Goal: Information Seeking & Learning: Learn about a topic

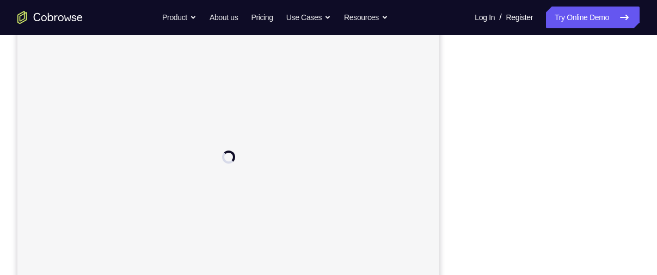
scroll to position [167, 0]
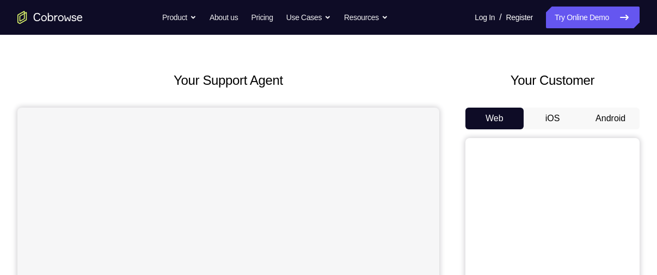
scroll to position [35, 0]
click at [552, 110] on button "iOS" at bounding box center [552, 118] width 58 height 22
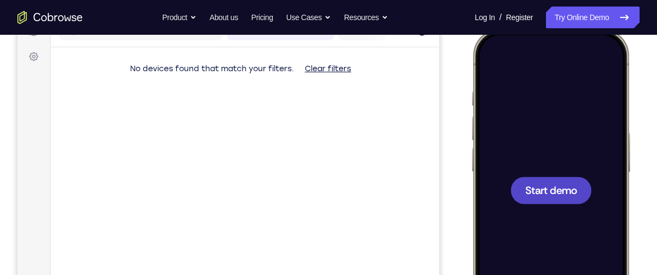
scroll to position [0, 0]
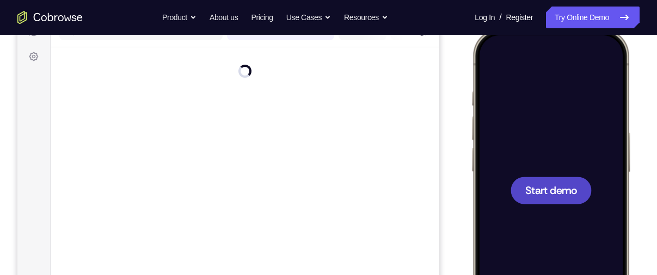
click at [558, 187] on span "Start demo" at bounding box center [551, 190] width 52 height 10
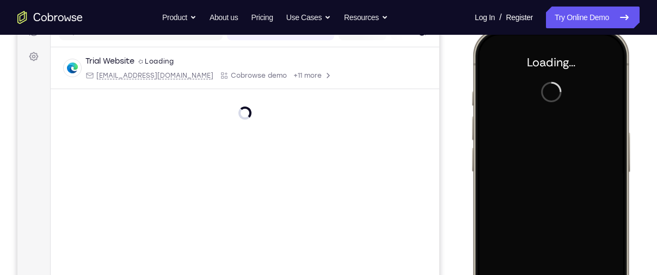
scroll to position [205, 0]
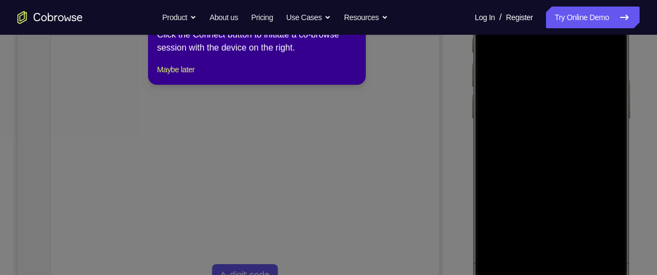
click at [502, 138] on icon at bounding box center [332, 137] width 665 height 275
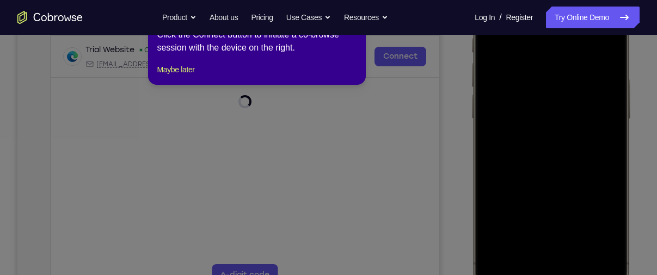
click at [439, 100] on icon at bounding box center [332, 137] width 665 height 275
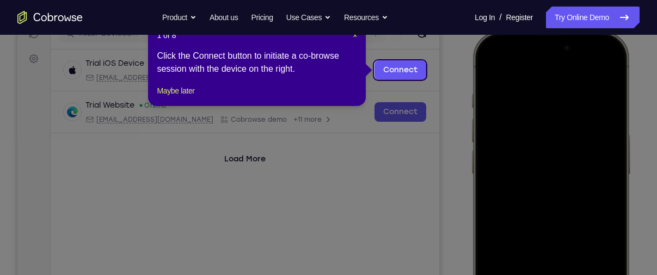
scroll to position [121, 0]
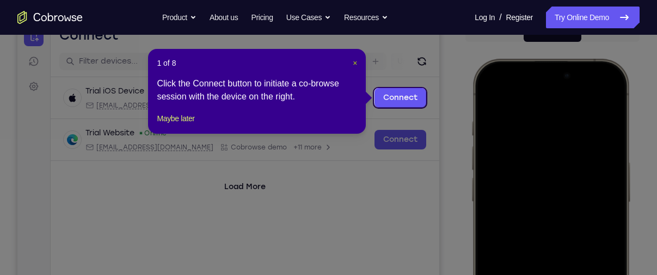
click at [355, 62] on span "×" at bounding box center [355, 63] width 4 height 9
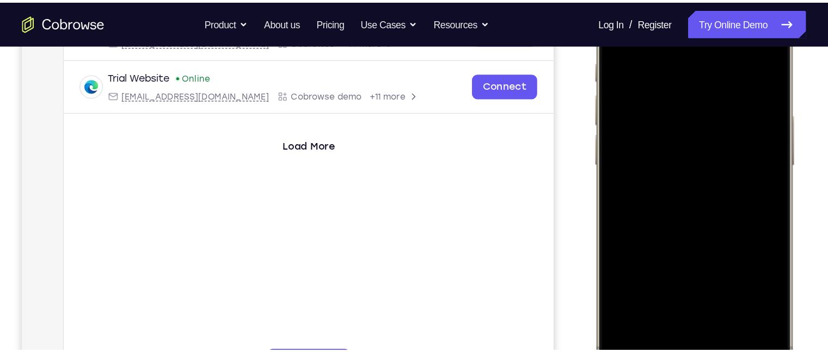
scroll to position [194, 0]
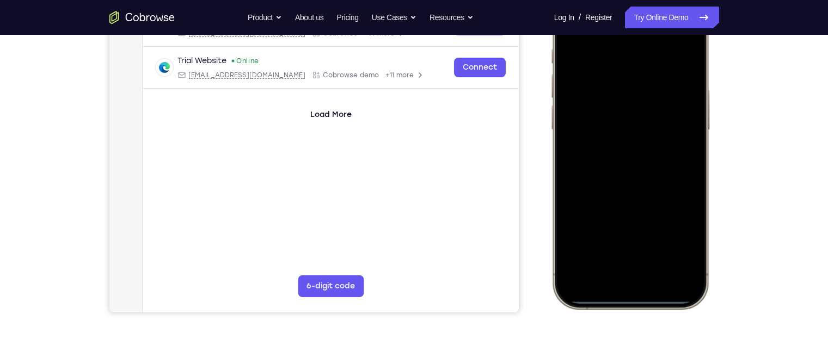
drag, startPoint x: 632, startPoint y: 113, endPoint x: 617, endPoint y: 172, distance: 61.9
click at [617, 172] on div at bounding box center [629, 147] width 143 height 311
drag, startPoint x: 621, startPoint y: 172, endPoint x: 840, endPoint y: 217, distance: 223.2
click at [656, 217] on html "Online web based iOS Simulators and Android Emulators. Run iPhone, iPad, Mobile…" at bounding box center [631, 149] width 163 height 326
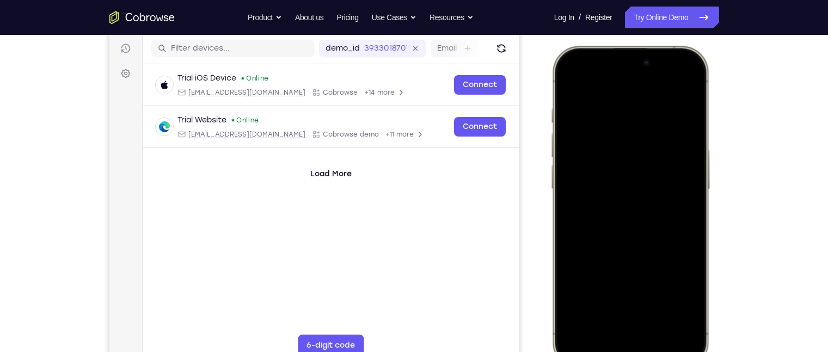
drag, startPoint x: 647, startPoint y: 171, endPoint x: 823, endPoint y: 187, distance: 176.5
click at [656, 187] on html "Online web based iOS Simulators and Android Emulators. Run iPhone, iPad, Mobile…" at bounding box center [631, 209] width 163 height 326
click at [632, 275] on div at bounding box center [629, 207] width 143 height 311
click at [613, 230] on div at bounding box center [629, 207] width 143 height 311
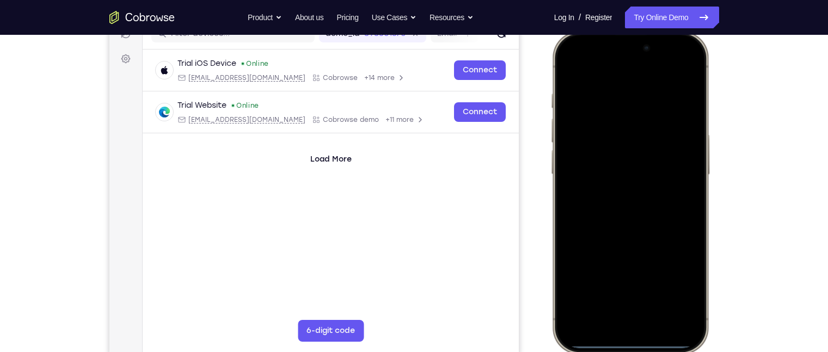
scroll to position [150, 0]
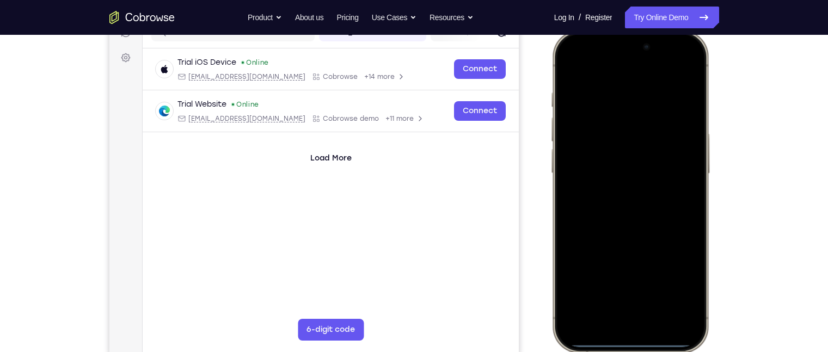
drag, startPoint x: 627, startPoint y: 341, endPoint x: 619, endPoint y: 247, distance: 93.9
click at [619, 247] on div at bounding box center [629, 191] width 143 height 311
click at [622, 275] on div at bounding box center [629, 191] width 143 height 311
click at [628, 223] on div at bounding box center [629, 191] width 143 height 311
click at [564, 63] on div at bounding box center [629, 191] width 143 height 311
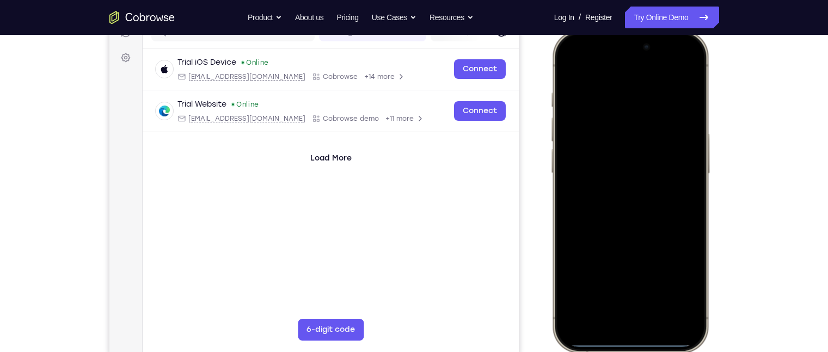
drag, startPoint x: 630, startPoint y: 344, endPoint x: 596, endPoint y: 187, distance: 160.8
click at [596, 187] on div at bounding box center [629, 191] width 143 height 311
click at [611, 275] on div at bounding box center [629, 191] width 143 height 311
click at [626, 275] on div at bounding box center [629, 191] width 143 height 311
click at [600, 76] on div at bounding box center [629, 191] width 143 height 311
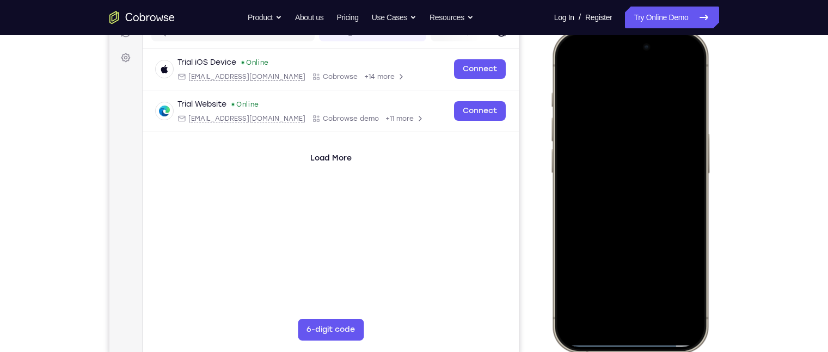
click at [614, 206] on div at bounding box center [629, 191] width 143 height 311
click at [618, 207] on div at bounding box center [629, 191] width 143 height 311
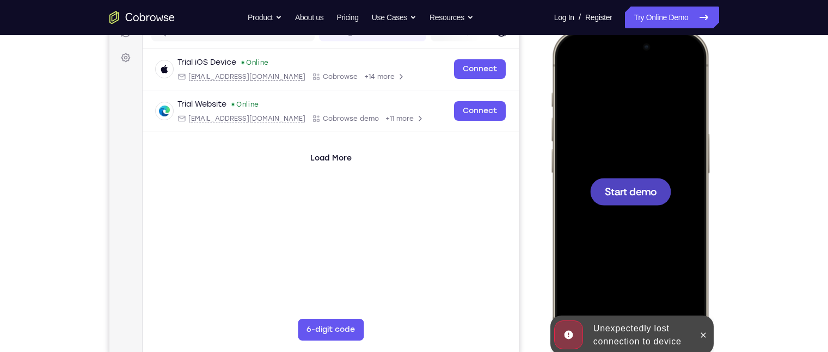
click at [636, 196] on span "Start demo" at bounding box center [630, 191] width 52 height 10
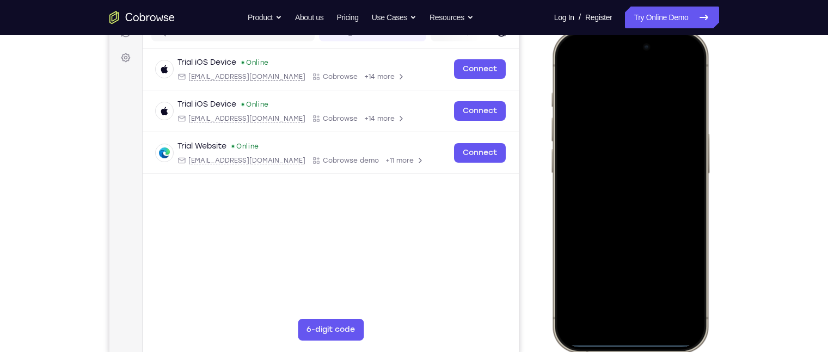
click at [613, 275] on div at bounding box center [629, 191] width 143 height 311
click at [626, 275] on div at bounding box center [629, 191] width 143 height 311
click at [597, 101] on div at bounding box center [629, 191] width 143 height 311
click at [583, 144] on div at bounding box center [629, 191] width 143 height 311
click at [618, 210] on div at bounding box center [629, 191] width 143 height 311
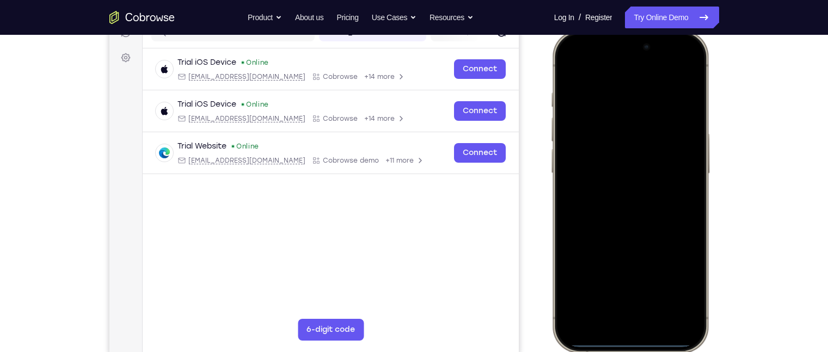
click at [620, 138] on div at bounding box center [629, 191] width 143 height 311
click at [608, 171] on div at bounding box center [629, 191] width 143 height 311
click at [608, 196] on div at bounding box center [629, 191] width 143 height 311
click at [629, 196] on span "Start demo" at bounding box center [630, 191] width 52 height 10
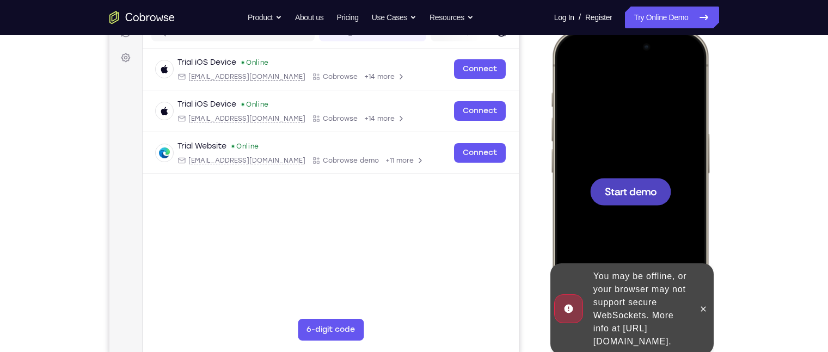
click at [634, 190] on span "Start demo" at bounding box center [630, 191] width 52 height 10
click at [645, 187] on span "Start demo" at bounding box center [630, 191] width 52 height 10
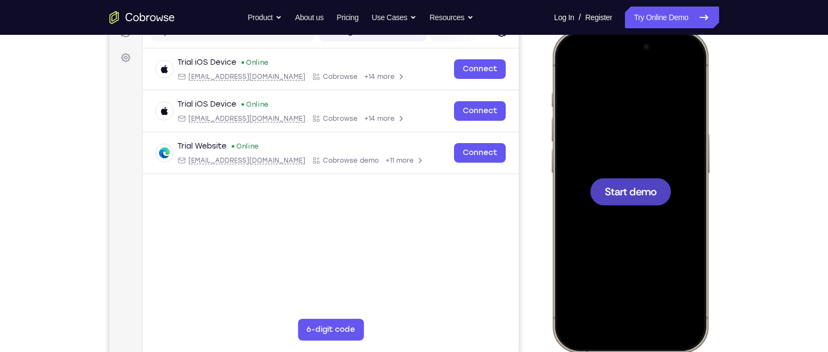
click at [633, 192] on span "Start demo" at bounding box center [630, 191] width 52 height 10
click at [628, 186] on span "Start demo" at bounding box center [630, 191] width 52 height 10
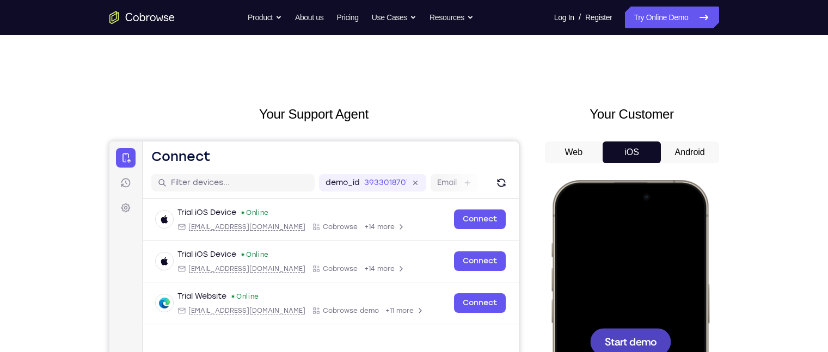
click at [656, 150] on button "Android" at bounding box center [690, 152] width 58 height 22
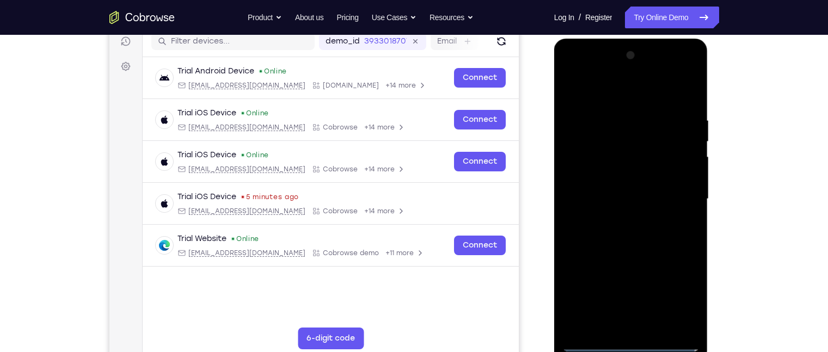
scroll to position [168, 0]
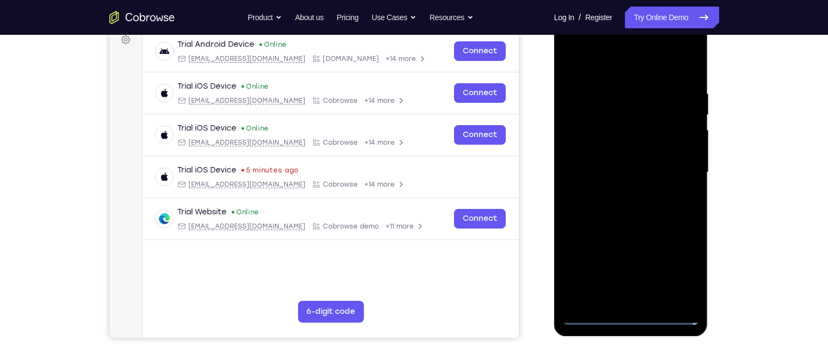
click at [656, 273] on div at bounding box center [630, 172] width 137 height 305
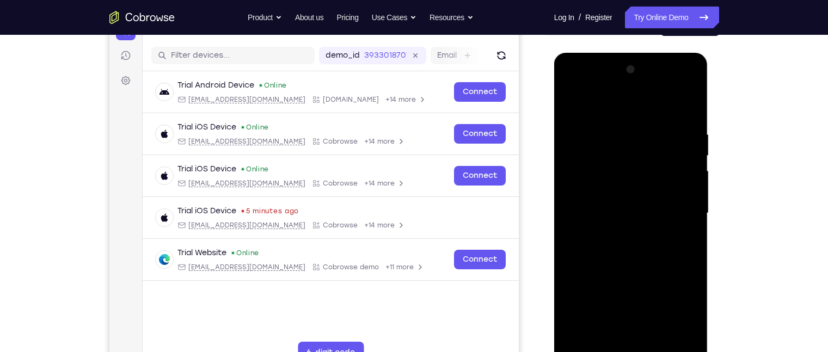
scroll to position [120, 0]
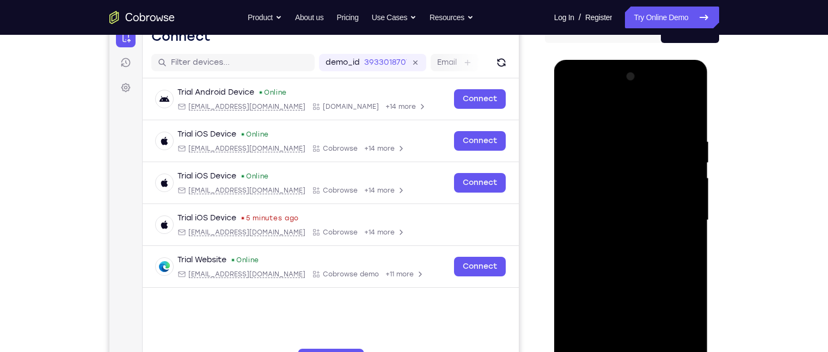
click at [584, 93] on div at bounding box center [630, 220] width 137 height 305
click at [656, 211] on div at bounding box center [630, 220] width 137 height 305
click at [617, 241] on div at bounding box center [630, 220] width 137 height 305
click at [613, 209] on div at bounding box center [630, 220] width 137 height 305
click at [613, 204] on div at bounding box center [630, 220] width 137 height 305
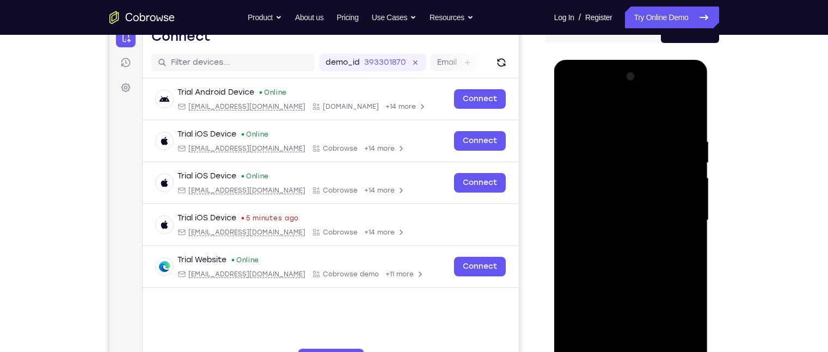
click at [611, 217] on div at bounding box center [630, 220] width 137 height 305
click at [656, 262] on div at bounding box center [630, 220] width 137 height 305
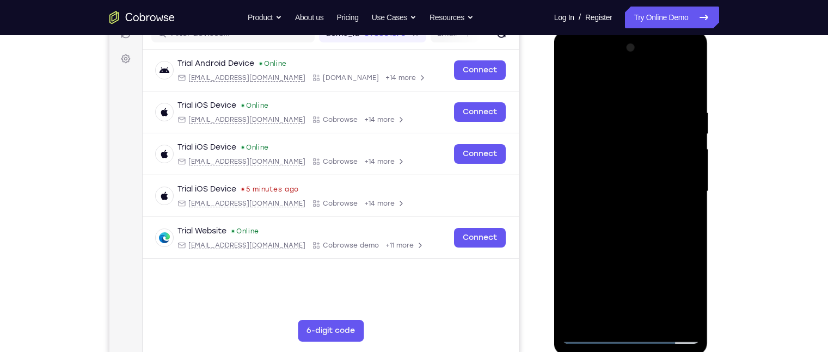
click at [656, 275] on div at bounding box center [630, 191] width 137 height 305
click at [638, 245] on div at bounding box center [630, 191] width 137 height 305
drag, startPoint x: 632, startPoint y: 85, endPoint x: 616, endPoint y: 41, distance: 46.8
click at [616, 41] on div at bounding box center [630, 191] width 137 height 305
click at [569, 75] on div at bounding box center [630, 191] width 137 height 305
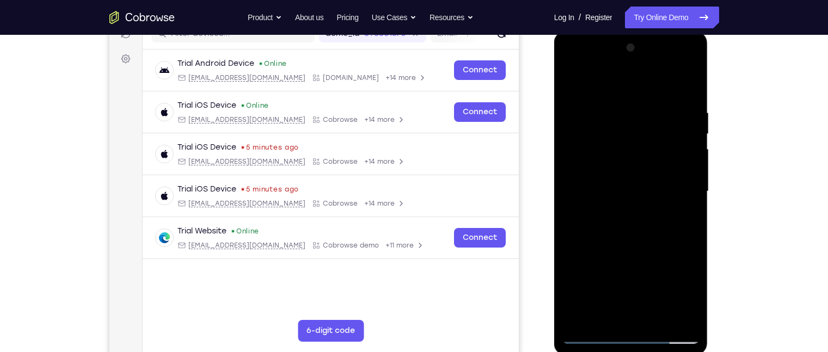
click at [615, 106] on div at bounding box center [630, 191] width 137 height 305
click at [656, 83] on div at bounding box center [630, 191] width 137 height 305
click at [643, 106] on div at bounding box center [630, 191] width 137 height 305
click at [656, 82] on div at bounding box center [630, 191] width 137 height 305
drag, startPoint x: 681, startPoint y: 100, endPoint x: 580, endPoint y: 108, distance: 101.0
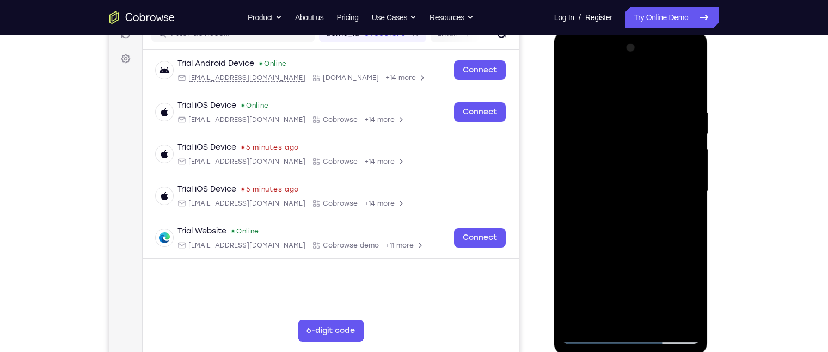
click at [580, 108] on div at bounding box center [630, 191] width 137 height 305
drag, startPoint x: 689, startPoint y: 110, endPoint x: 589, endPoint y: 116, distance: 100.3
click at [589, 116] on div at bounding box center [630, 191] width 137 height 305
click at [656, 112] on div at bounding box center [630, 191] width 137 height 305
click at [606, 275] on div at bounding box center [630, 191] width 137 height 305
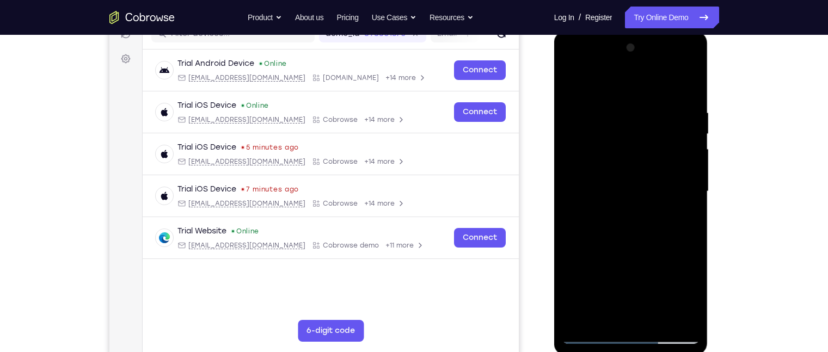
click at [656, 85] on div at bounding box center [630, 191] width 137 height 305
click at [602, 275] on div at bounding box center [630, 191] width 137 height 305
click at [613, 82] on div at bounding box center [630, 191] width 137 height 305
click at [656, 85] on div "Your Support Agent Your Customer Web iOS Android Next Steps We’d be happy to gi…" at bounding box center [414, 245] width 696 height 718
click at [656, 81] on div at bounding box center [630, 191] width 137 height 305
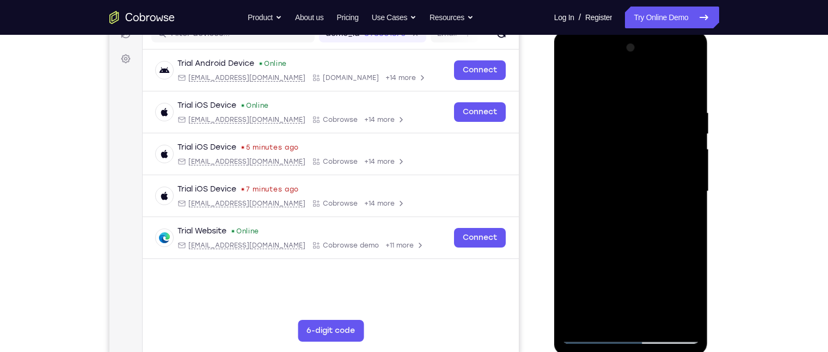
click at [581, 275] on div at bounding box center [630, 191] width 137 height 305
click at [656, 109] on div at bounding box center [630, 191] width 137 height 305
click at [656, 80] on div at bounding box center [630, 191] width 137 height 305
drag, startPoint x: 664, startPoint y: 108, endPoint x: 590, endPoint y: 113, distance: 73.6
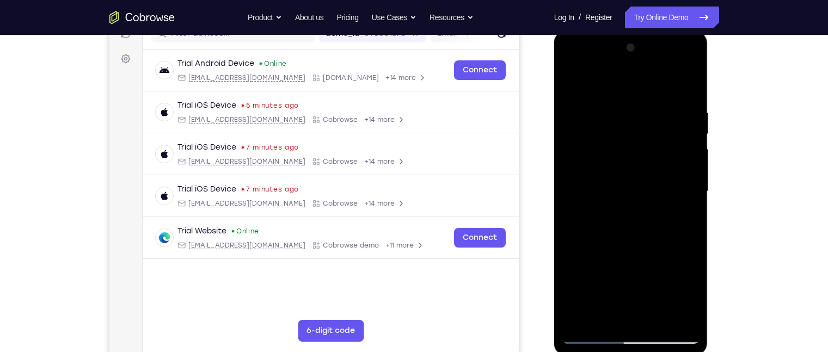
click at [590, 113] on div at bounding box center [630, 191] width 137 height 305
drag, startPoint x: 590, startPoint y: 113, endPoint x: 580, endPoint y: 199, distance: 87.2
click at [580, 199] on div at bounding box center [630, 191] width 137 height 305
click at [656, 86] on div at bounding box center [630, 191] width 137 height 305
drag, startPoint x: 675, startPoint y: 109, endPoint x: 586, endPoint y: 109, distance: 88.7
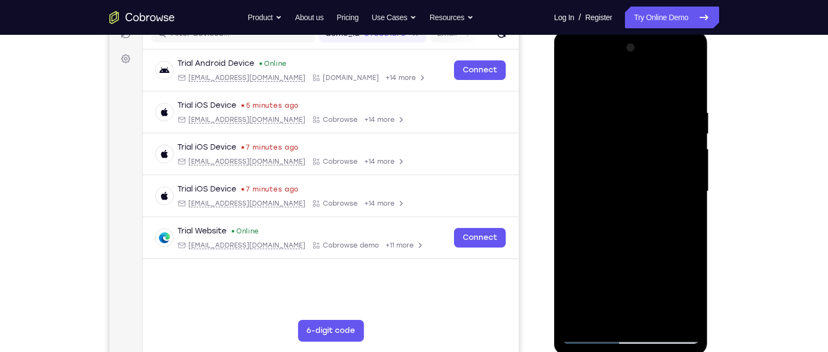
click at [586, 109] on div at bounding box center [630, 191] width 137 height 305
drag, startPoint x: 686, startPoint y: 104, endPoint x: 596, endPoint y: 105, distance: 89.8
click at [596, 105] on div at bounding box center [630, 191] width 137 height 305
drag, startPoint x: 699, startPoint y: 107, endPoint x: 600, endPoint y: 107, distance: 99.0
click at [600, 107] on div at bounding box center [631, 193] width 154 height 324
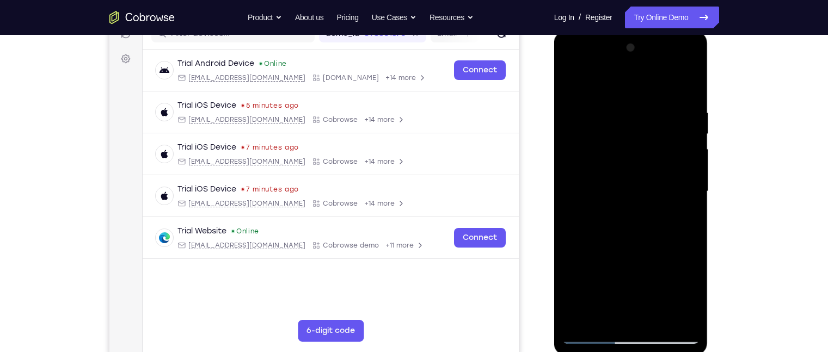
click at [656, 107] on div at bounding box center [630, 191] width 137 height 305
click at [656, 172] on div at bounding box center [630, 191] width 137 height 305
click at [656, 83] on div at bounding box center [630, 191] width 137 height 305
drag, startPoint x: 619, startPoint y: 270, endPoint x: 590, endPoint y: 134, distance: 138.9
click at [590, 134] on div at bounding box center [630, 191] width 137 height 305
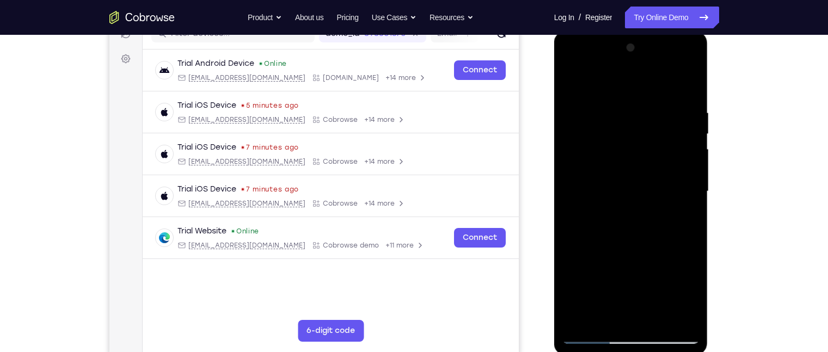
drag, startPoint x: 645, startPoint y: 239, endPoint x: 623, endPoint y: 147, distance: 95.0
click at [623, 147] on div at bounding box center [630, 191] width 137 height 305
drag, startPoint x: 662, startPoint y: 257, endPoint x: 626, endPoint y: 147, distance: 116.2
click at [626, 147] on div at bounding box center [630, 191] width 137 height 305
click at [656, 152] on div at bounding box center [630, 191] width 137 height 305
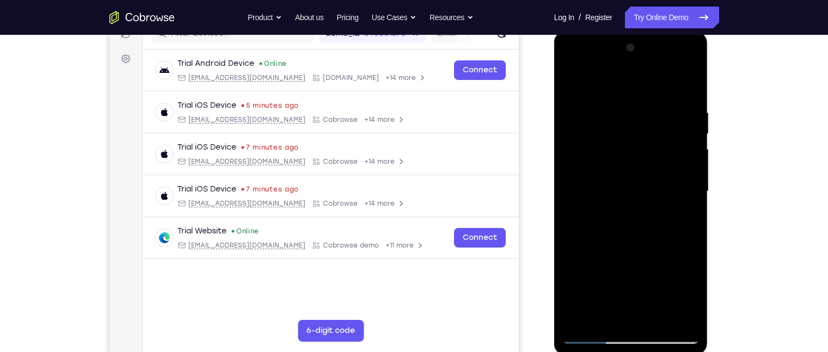
click at [656, 145] on div at bounding box center [630, 191] width 137 height 305
click at [656, 147] on div at bounding box center [630, 191] width 137 height 305
drag, startPoint x: 652, startPoint y: 258, endPoint x: 586, endPoint y: 77, distance: 192.8
click at [586, 77] on div at bounding box center [630, 191] width 137 height 305
drag, startPoint x: 671, startPoint y: 238, endPoint x: 641, endPoint y: 184, distance: 61.4
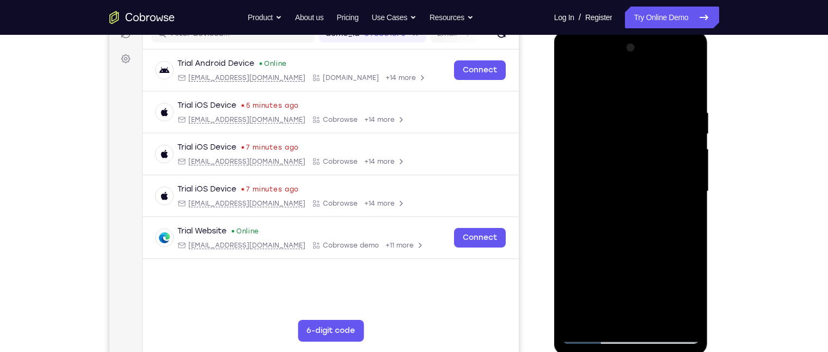
click at [641, 184] on div at bounding box center [630, 191] width 137 height 305
click at [656, 217] on div at bounding box center [630, 191] width 137 height 305
drag, startPoint x: 639, startPoint y: 272, endPoint x: 598, endPoint y: 121, distance: 156.2
click at [598, 121] on div at bounding box center [630, 191] width 137 height 305
drag, startPoint x: 640, startPoint y: 244, endPoint x: 597, endPoint y: 120, distance: 131.6
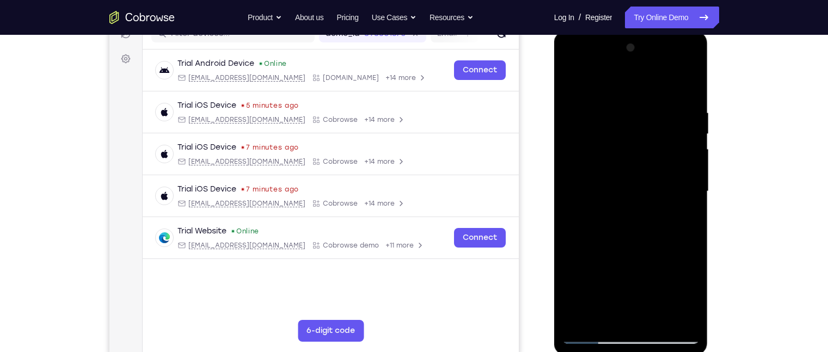
click at [597, 120] on div at bounding box center [630, 191] width 137 height 305
drag, startPoint x: 626, startPoint y: 183, endPoint x: 596, endPoint y: 110, distance: 79.3
click at [596, 110] on div at bounding box center [630, 191] width 137 height 305
drag, startPoint x: 642, startPoint y: 269, endPoint x: 606, endPoint y: 130, distance: 143.5
click at [606, 130] on div at bounding box center [630, 191] width 137 height 305
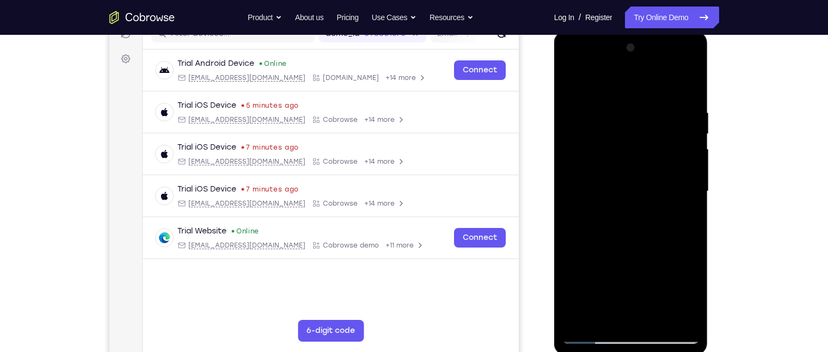
click at [606, 275] on div at bounding box center [630, 191] width 137 height 305
click at [613, 31] on div at bounding box center [631, 31] width 154 height 0
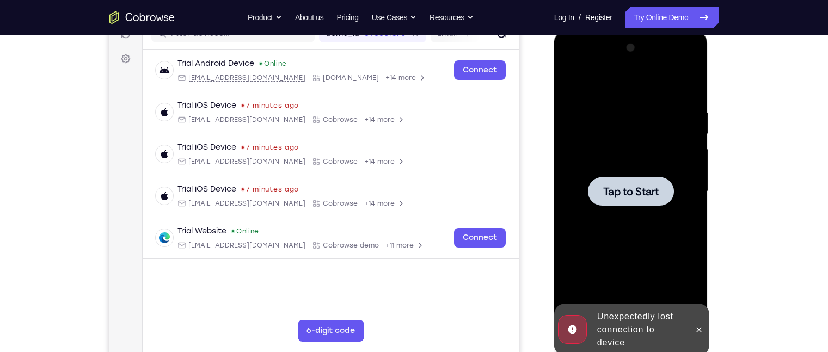
click at [637, 192] on span "Tap to Start" at bounding box center [631, 191] width 56 height 11
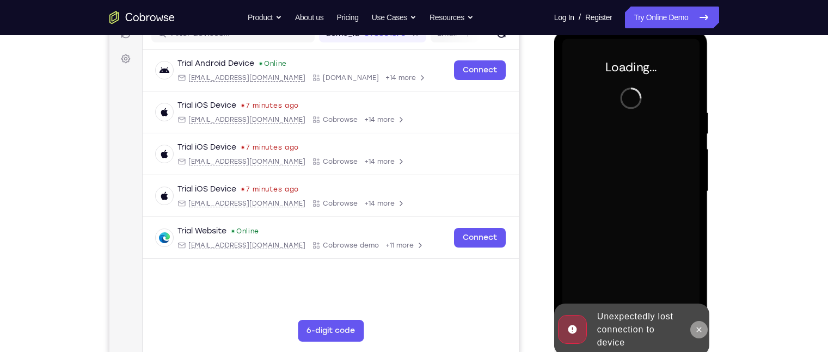
click at [656, 275] on icon at bounding box center [698, 329] width 5 height 5
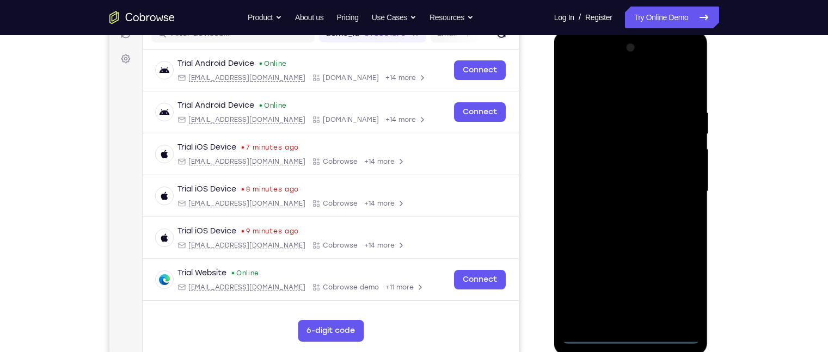
click at [656, 275] on div at bounding box center [630, 191] width 137 height 305
click at [620, 83] on div at bounding box center [630, 191] width 137 height 305
click at [656, 187] on div at bounding box center [630, 191] width 137 height 305
click at [618, 211] on div at bounding box center [630, 191] width 137 height 305
click at [612, 185] on div at bounding box center [630, 191] width 137 height 305
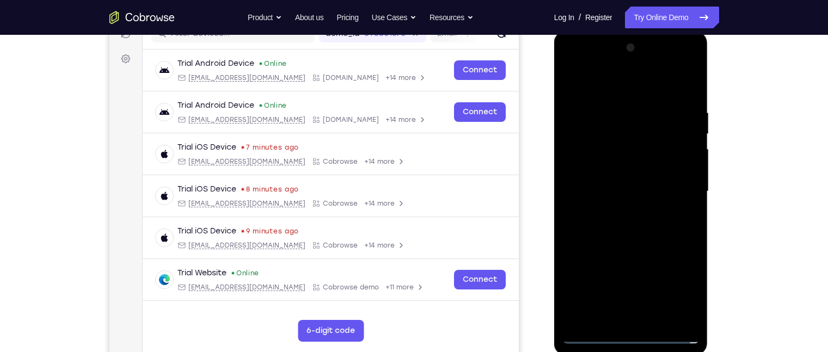
click at [609, 175] on div at bounding box center [630, 191] width 137 height 305
click at [611, 143] on div at bounding box center [630, 191] width 137 height 305
click at [599, 168] on div at bounding box center [630, 191] width 137 height 305
click at [603, 187] on div at bounding box center [630, 191] width 137 height 305
click at [614, 107] on div at bounding box center [630, 191] width 137 height 305
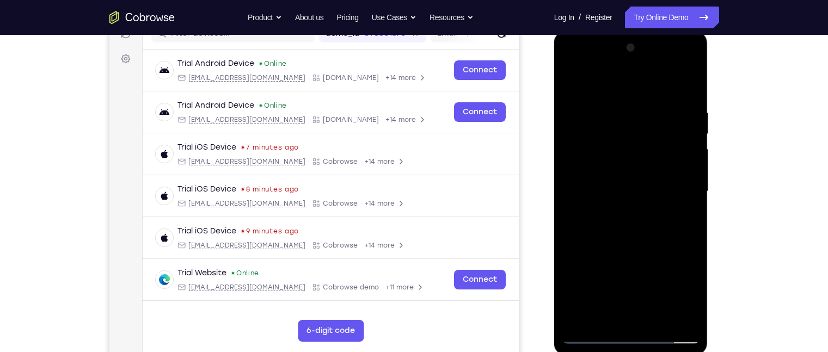
click at [631, 235] on div at bounding box center [630, 191] width 137 height 305
click at [614, 106] on div at bounding box center [630, 191] width 137 height 305
click at [656, 119] on div at bounding box center [630, 191] width 137 height 305
click at [656, 82] on div at bounding box center [630, 191] width 137 height 305
click at [656, 84] on div at bounding box center [630, 191] width 137 height 305
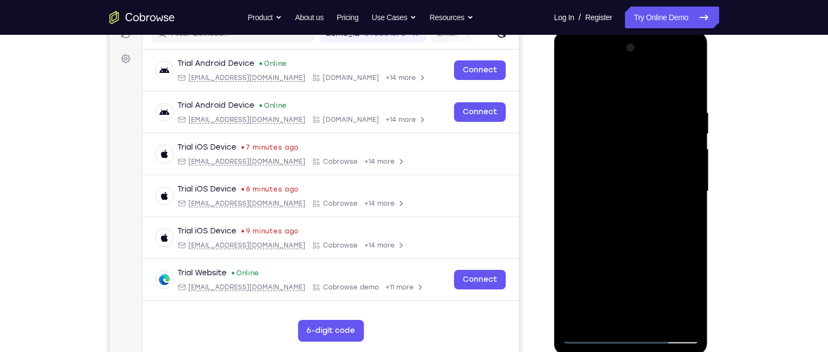
click at [656, 78] on div at bounding box center [630, 191] width 137 height 305
click at [656, 95] on div at bounding box center [630, 191] width 137 height 305
click at [572, 78] on div at bounding box center [630, 191] width 137 height 305
click at [573, 79] on div at bounding box center [630, 191] width 137 height 305
click at [640, 256] on div at bounding box center [630, 191] width 137 height 305
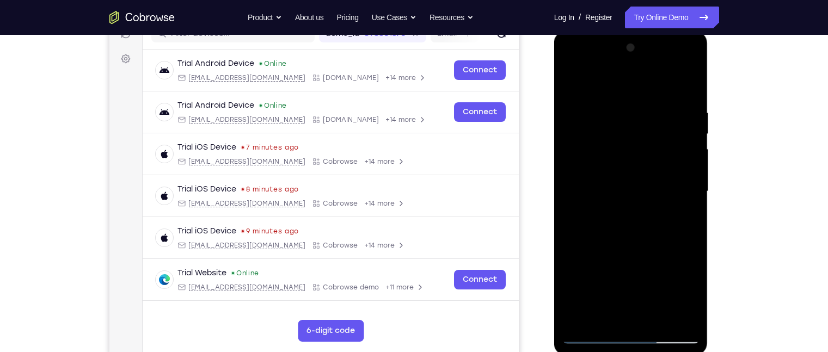
drag, startPoint x: 664, startPoint y: 273, endPoint x: 634, endPoint y: 150, distance: 126.6
click at [634, 150] on div at bounding box center [630, 191] width 137 height 305
drag, startPoint x: 664, startPoint y: 241, endPoint x: 628, endPoint y: 78, distance: 166.5
click at [628, 78] on div at bounding box center [630, 191] width 137 height 305
click at [604, 275] on div at bounding box center [630, 191] width 137 height 305
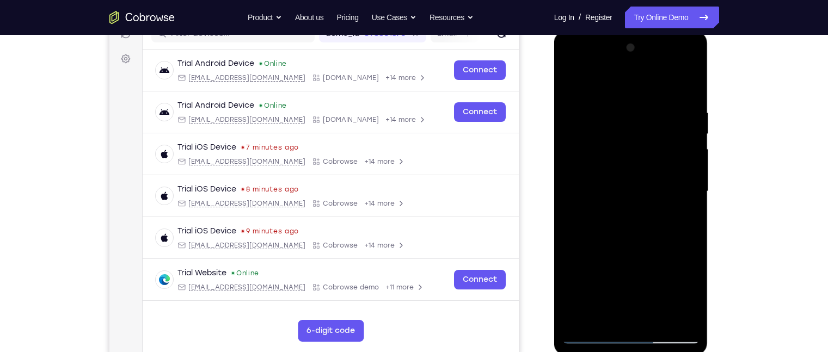
click at [603, 275] on div at bounding box center [630, 191] width 137 height 305
click at [621, 82] on div at bounding box center [630, 191] width 137 height 305
click at [611, 104] on div at bounding box center [630, 191] width 137 height 305
drag, startPoint x: 619, startPoint y: 115, endPoint x: 639, endPoint y: 236, distance: 122.6
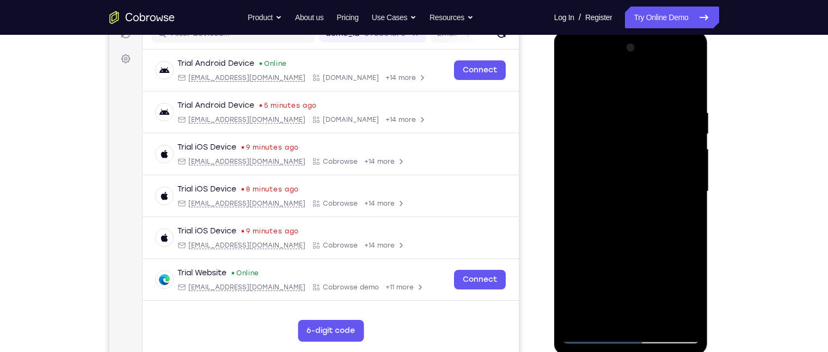
click at [639, 236] on div at bounding box center [630, 191] width 137 height 305
click at [574, 82] on div at bounding box center [630, 191] width 137 height 305
click at [571, 76] on div at bounding box center [630, 191] width 137 height 305
